Goal: Check status

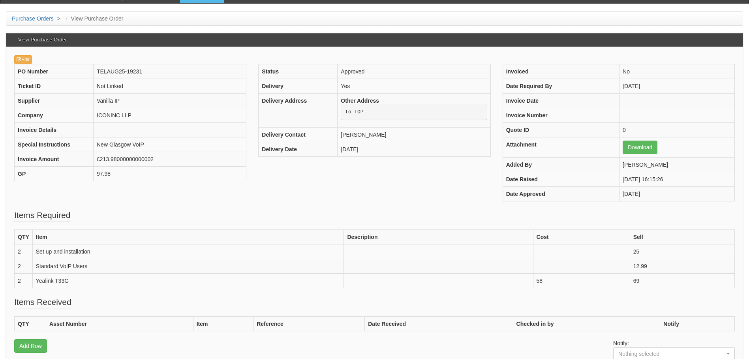
scroll to position [56, 0]
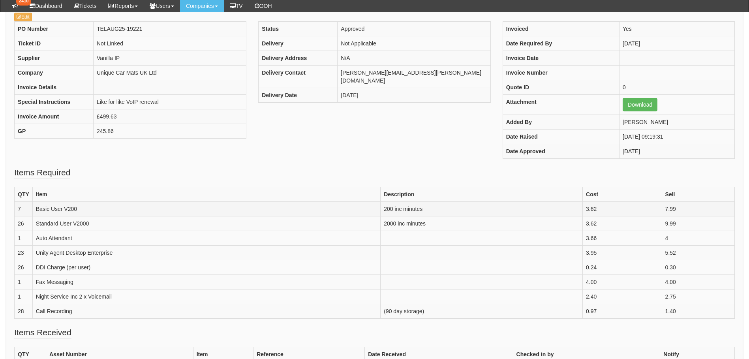
scroll to position [79, 0]
